Goal: Task Accomplishment & Management: Manage account settings

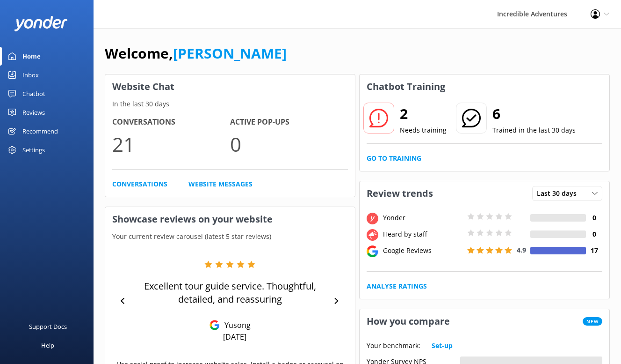
click at [38, 94] on div "Chatbot" at bounding box center [33, 93] width 23 height 19
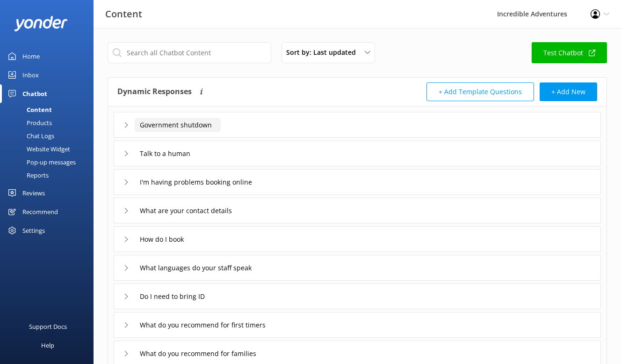
click at [220, 123] on input "Government shutdown" at bounding box center [178, 125] width 86 height 14
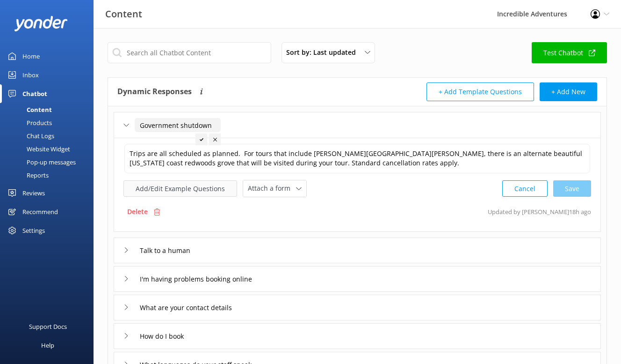
click at [184, 185] on button "Add/Edit Example Questions" at bounding box center [181, 188] width 114 height 16
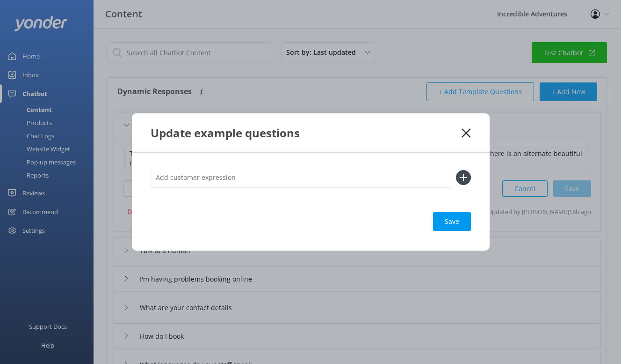
click at [474, 99] on div "Update example questions Save" at bounding box center [310, 182] width 621 height 364
click at [465, 178] on icon at bounding box center [463, 177] width 15 height 15
click at [465, 133] on icon at bounding box center [466, 132] width 9 height 9
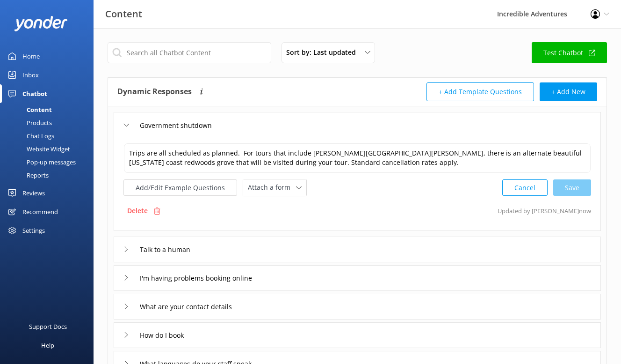
click at [370, 183] on div "Add/Edit Example Questions Attach a form Leave contact details Check availabili…" at bounding box center [358, 187] width 468 height 17
click at [510, 160] on textarea "Trips are all scheduled as planned. For tours that include [PERSON_NAME][GEOGRA…" at bounding box center [357, 157] width 467 height 29
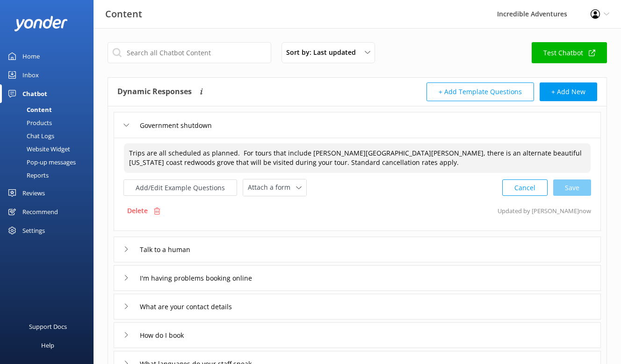
click at [405, 158] on textarea "Trips are all scheduled as planned. For tours that include [PERSON_NAME][GEOGRA…" at bounding box center [357, 157] width 467 height 29
click at [327, 160] on textarea "Trips are all scheduled as planned. For tours that include [PERSON_NAME][GEOGRA…" at bounding box center [357, 157] width 467 height 29
click at [439, 175] on div "Trips are all scheduled as planned. For tours that include [PERSON_NAME][GEOGRA…" at bounding box center [358, 169] width 468 height 53
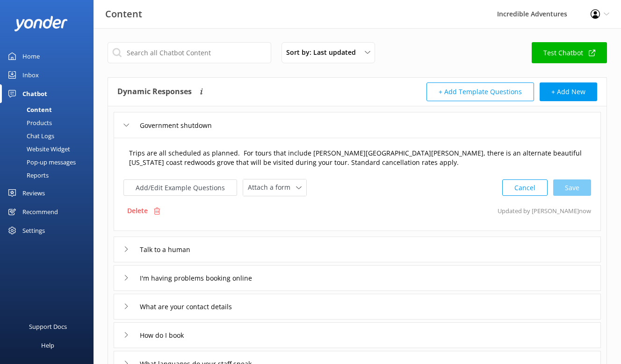
click at [275, 150] on textarea "Trips are all scheduled as planned. For tours that include [PERSON_NAME][GEOGRA…" at bounding box center [357, 157] width 467 height 29
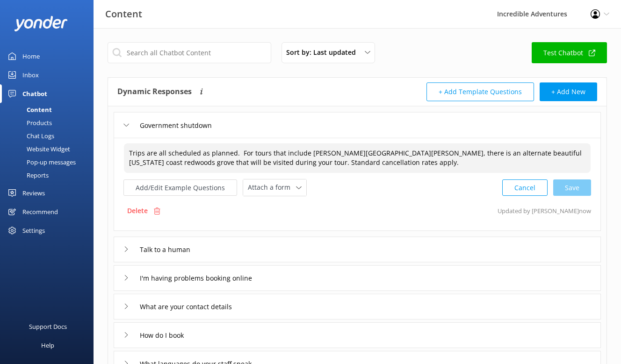
click at [182, 136] on div "Government shutdown" at bounding box center [358, 125] width 488 height 26
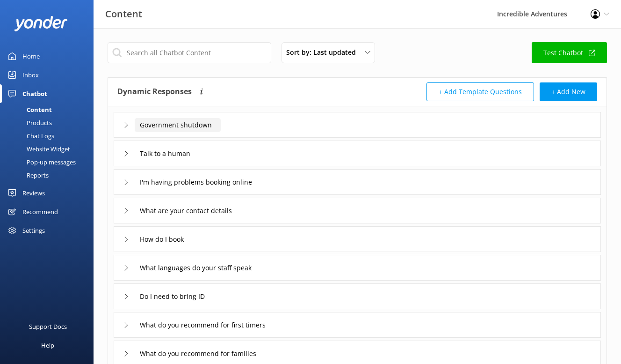
click at [180, 129] on input "Government shutdown" at bounding box center [178, 125] width 86 height 14
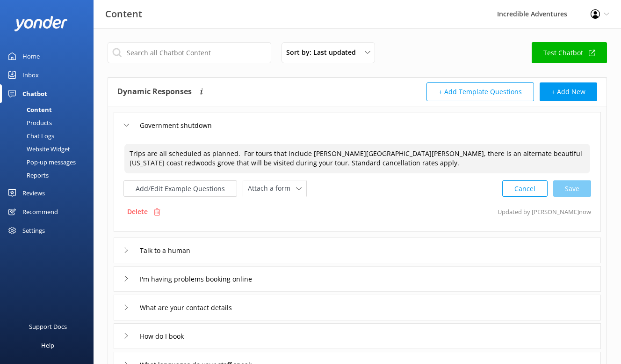
click at [147, 155] on textarea "Trips are all scheduled as planned. For tours that include [PERSON_NAME][GEOGRA…" at bounding box center [357, 158] width 466 height 29
drag, startPoint x: 146, startPoint y: 156, endPoint x: 217, endPoint y: 160, distance: 71.7
click at [217, 160] on textarea "Trips are all scheduled as planned. For tours that include [PERSON_NAME][GEOGRA…" at bounding box center [357, 158] width 466 height 29
click at [341, 162] on textarea "Trips are all scheduled as planned. For tours that include [PERSON_NAME][GEOGRA…" at bounding box center [357, 158] width 466 height 29
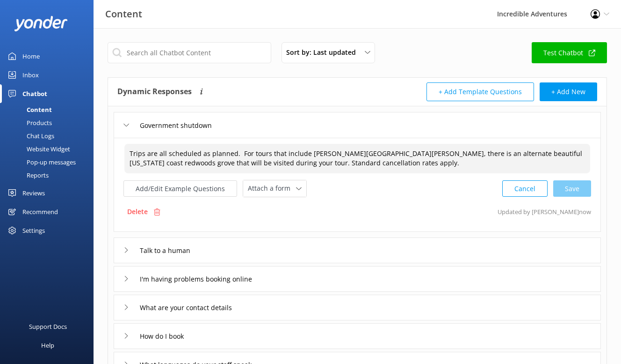
click at [236, 151] on textarea "Trips are all scheduled as planned. For tours that include [PERSON_NAME][GEOGRA…" at bounding box center [357, 158] width 466 height 29
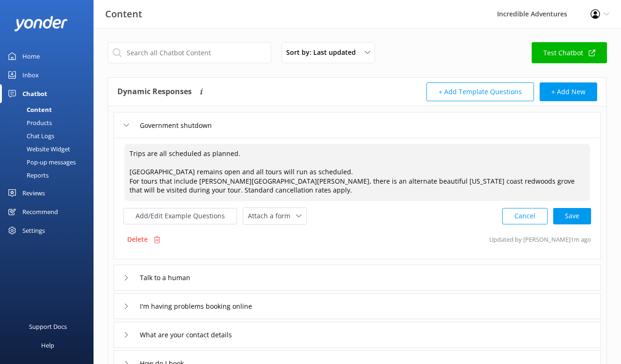
type textarea "Trips are all scheduled as planned. [GEOGRAPHIC_DATA] remains open and all tour…"
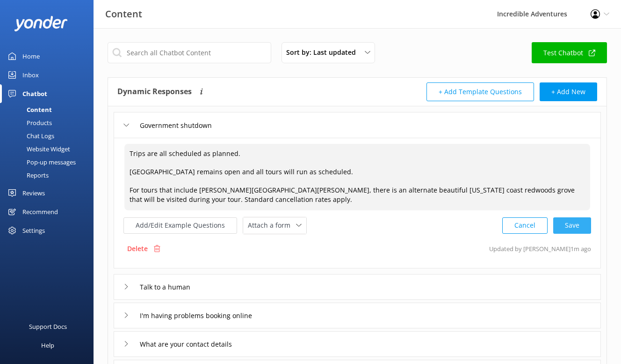
click at [582, 226] on div "Cancel Save" at bounding box center [547, 225] width 89 height 17
